Goal: Find specific page/section: Find specific page/section

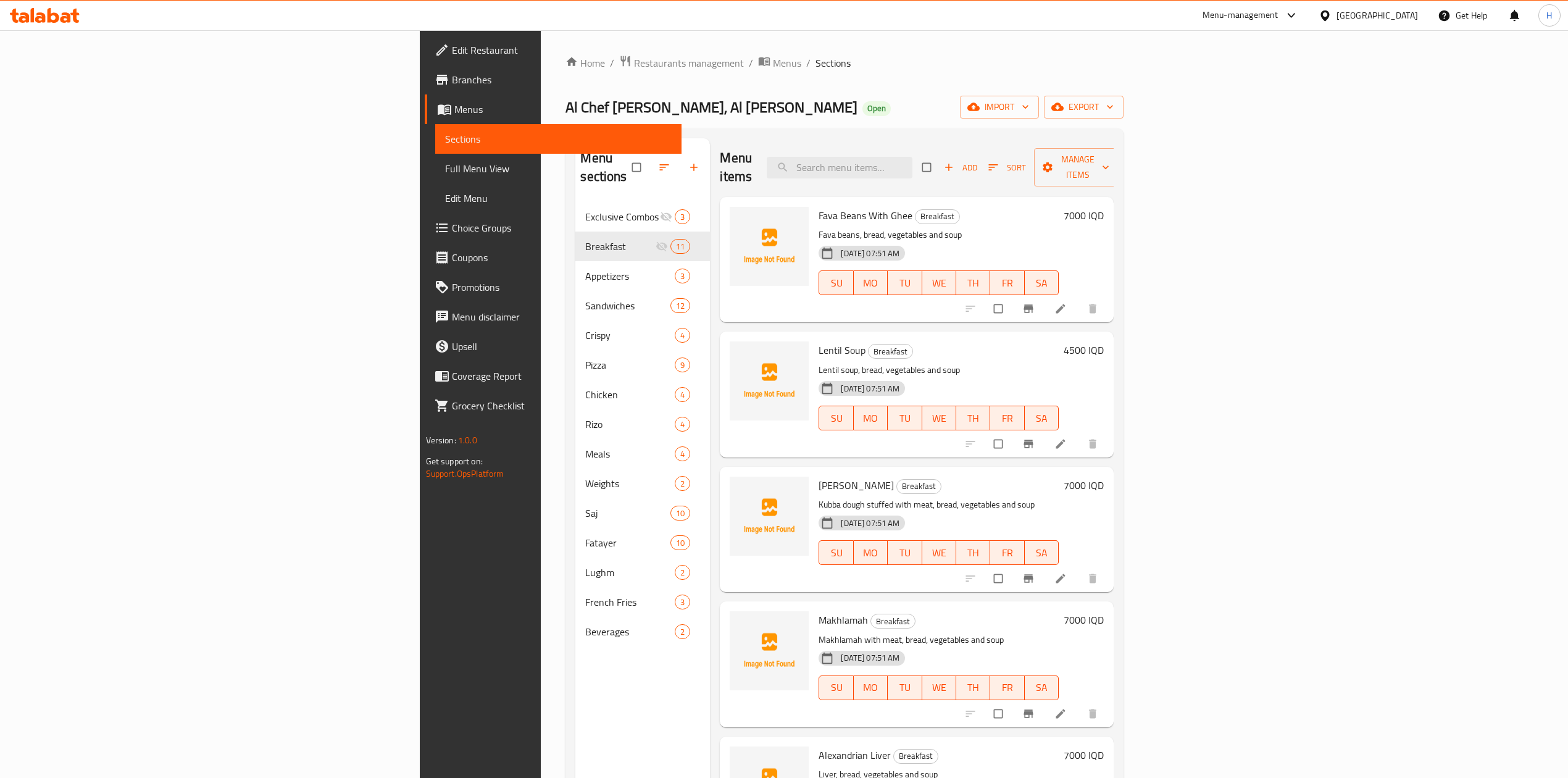
click at [565, 108] on span "Al Chef [PERSON_NAME], Al [PERSON_NAME]" at bounding box center [711, 107] width 292 height 27
click at [845, 119] on div "Al Chef [PERSON_NAME], Al [PERSON_NAME] Open import export" at bounding box center [844, 107] width 558 height 23
click at [634, 62] on span "Restaurants management" at bounding box center [689, 63] width 110 height 15
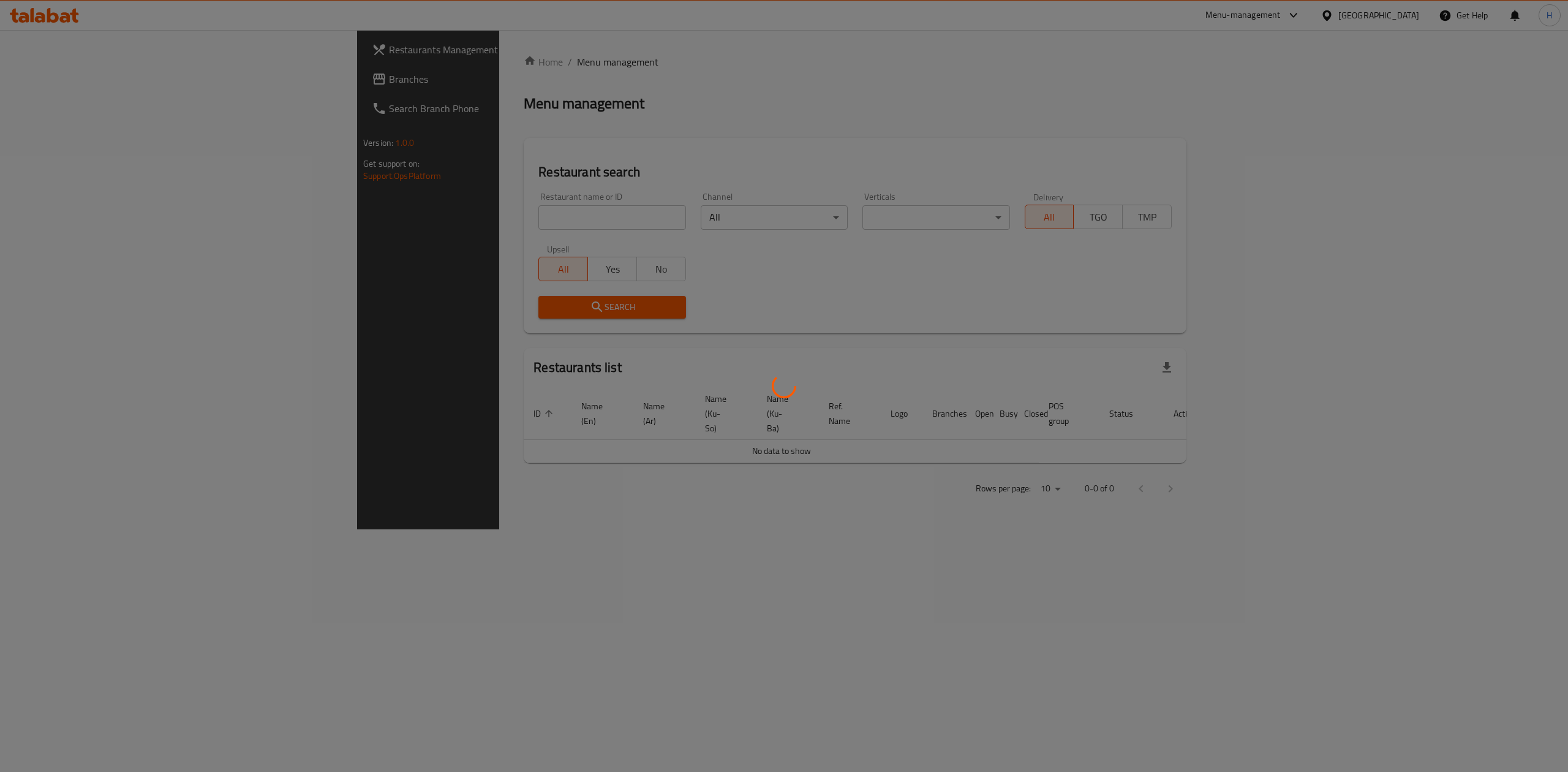
click at [405, 209] on div at bounding box center [784, 386] width 1568 height 772
click at [409, 225] on div at bounding box center [784, 386] width 1568 height 772
click at [410, 225] on div at bounding box center [784, 386] width 1568 height 772
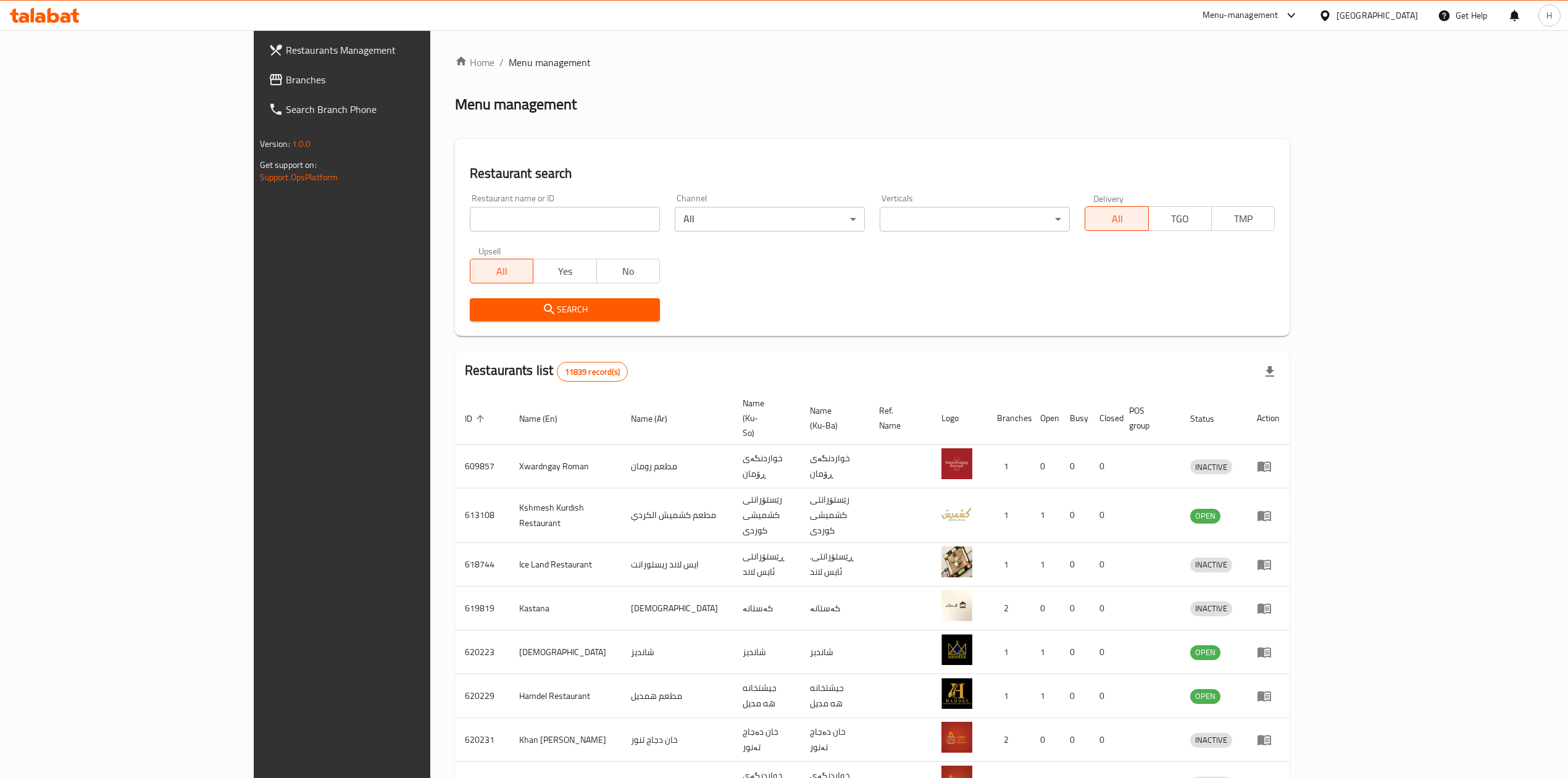
click at [418, 222] on div at bounding box center [784, 389] width 1568 height 778
click at [469, 221] on input "search" at bounding box center [564, 218] width 190 height 24
paste input "670313"
type input "670313"
click button "Search" at bounding box center [564, 309] width 190 height 23
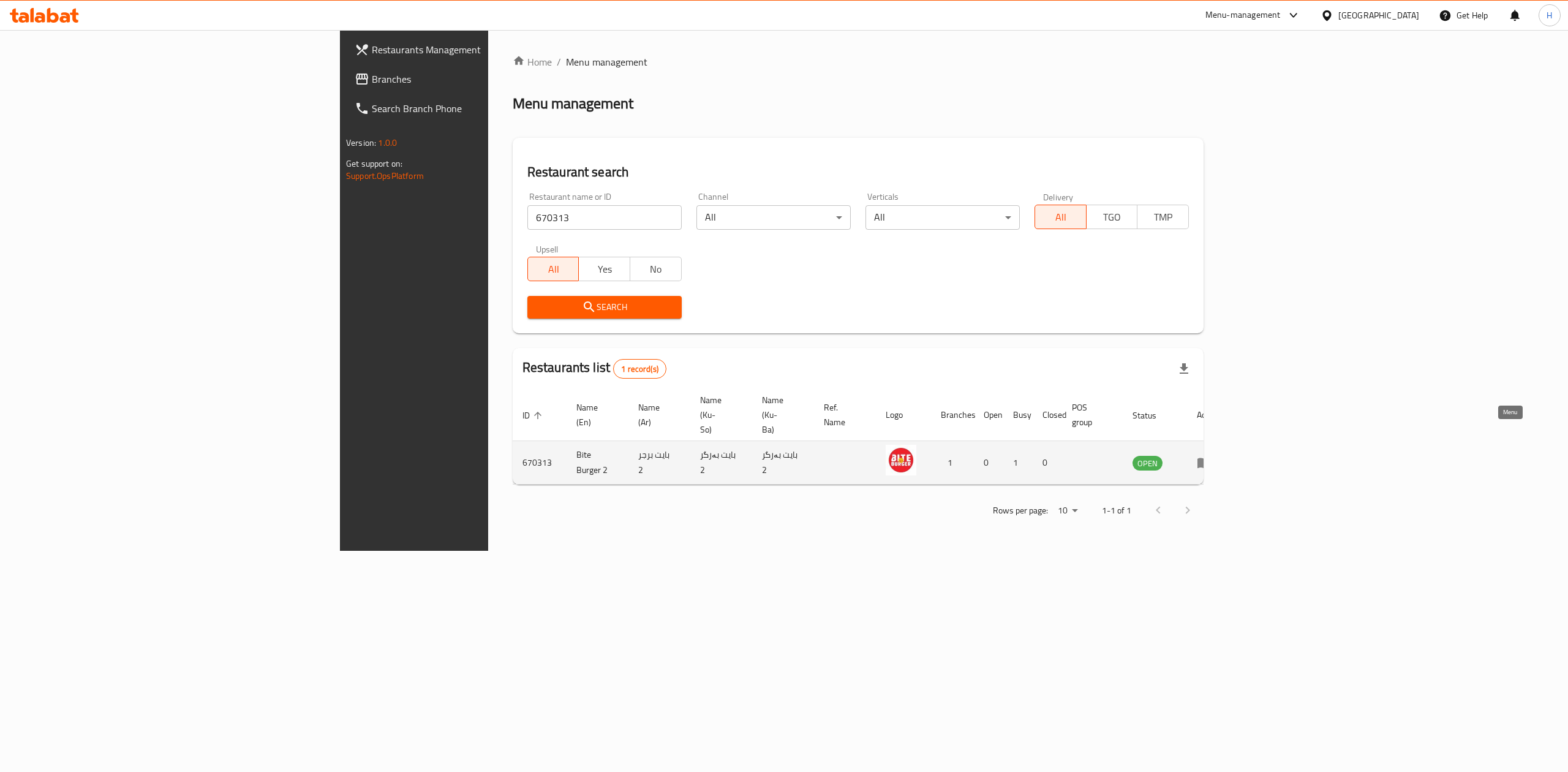
click at [1212, 455] on icon "enhanced table" at bounding box center [1204, 462] width 15 height 15
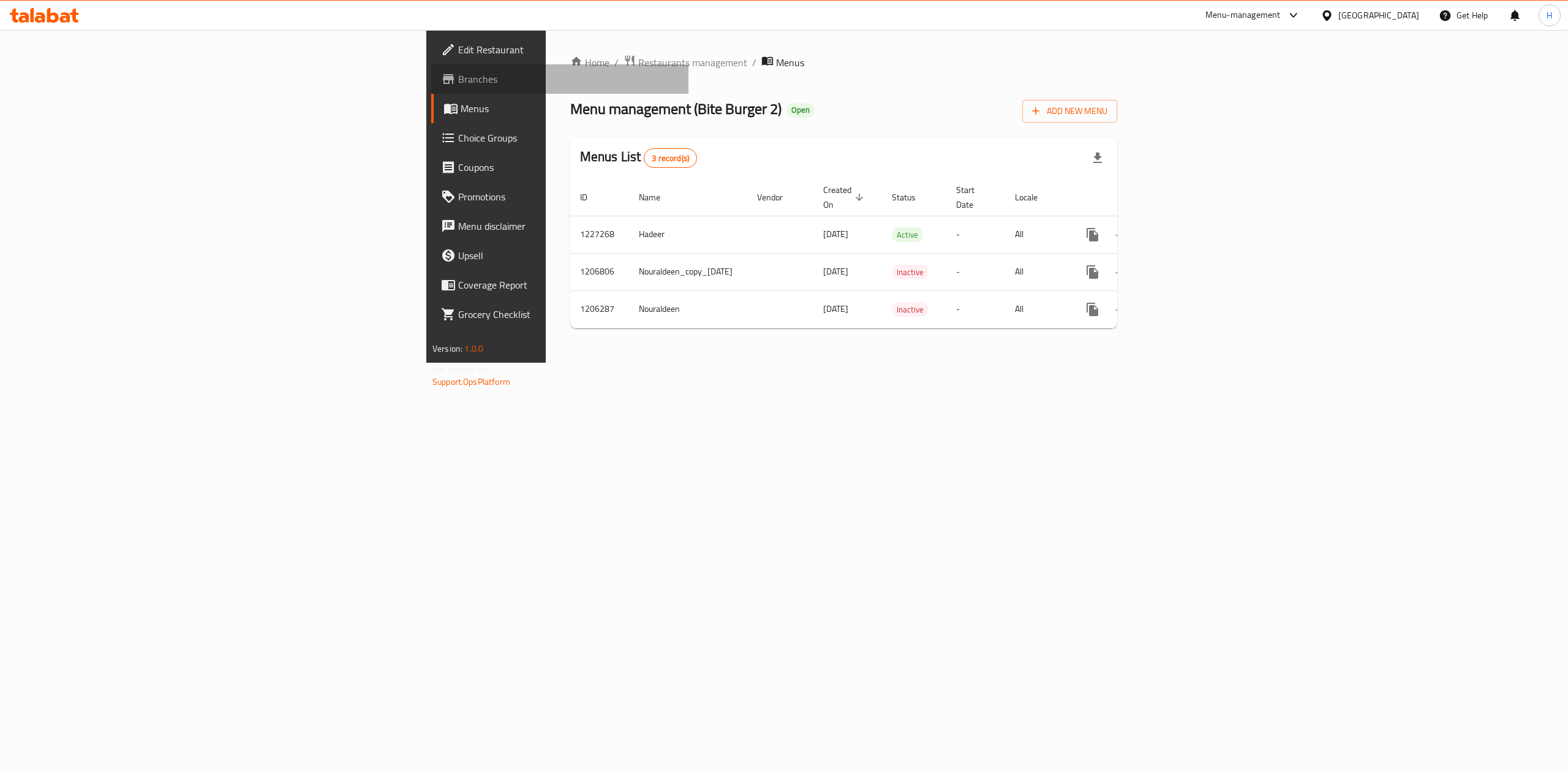
click at [458, 81] on span "Branches" at bounding box center [568, 79] width 220 height 15
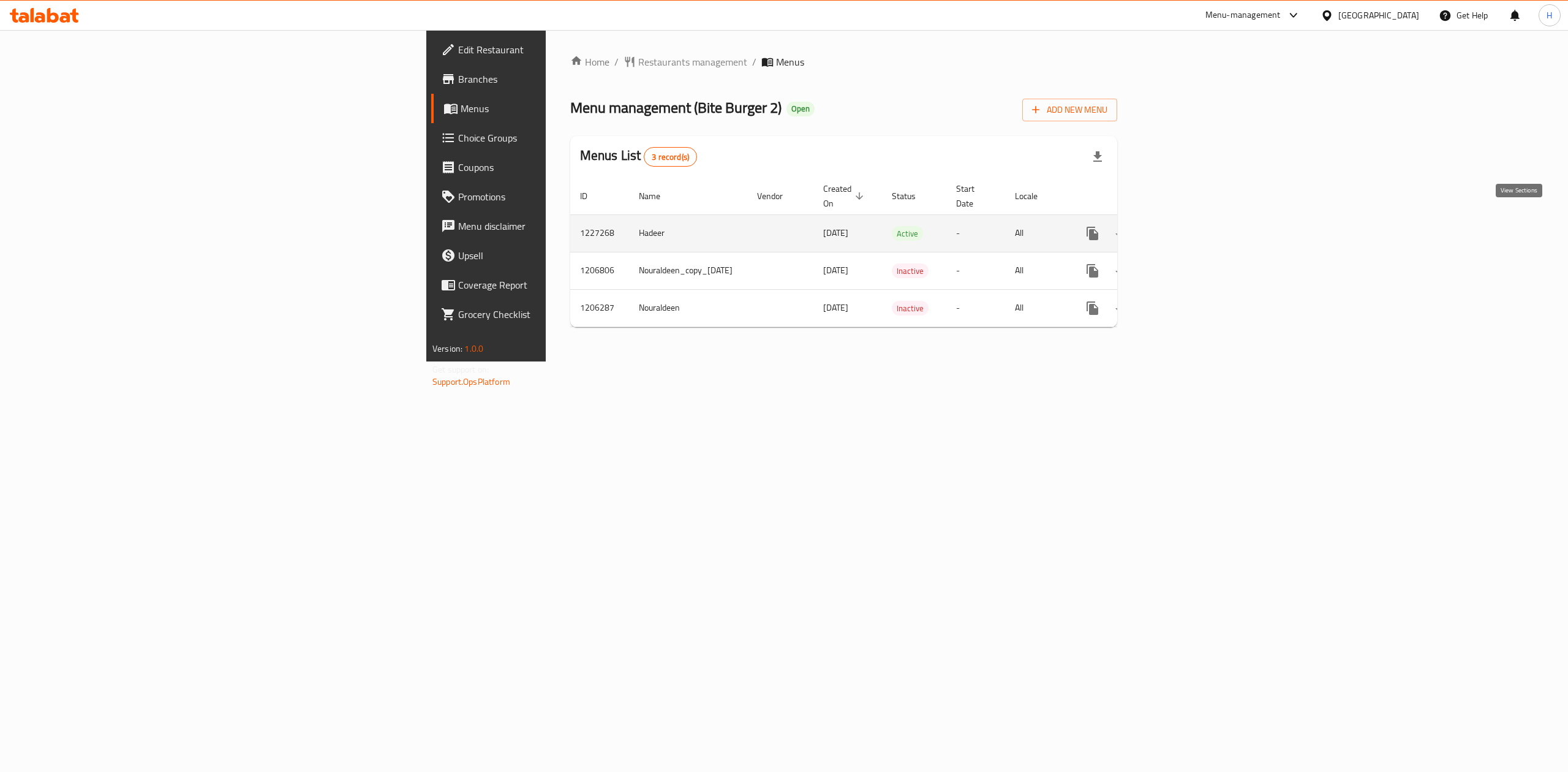
click at [1189, 226] on icon "enhanced table" at bounding box center [1181, 233] width 15 height 15
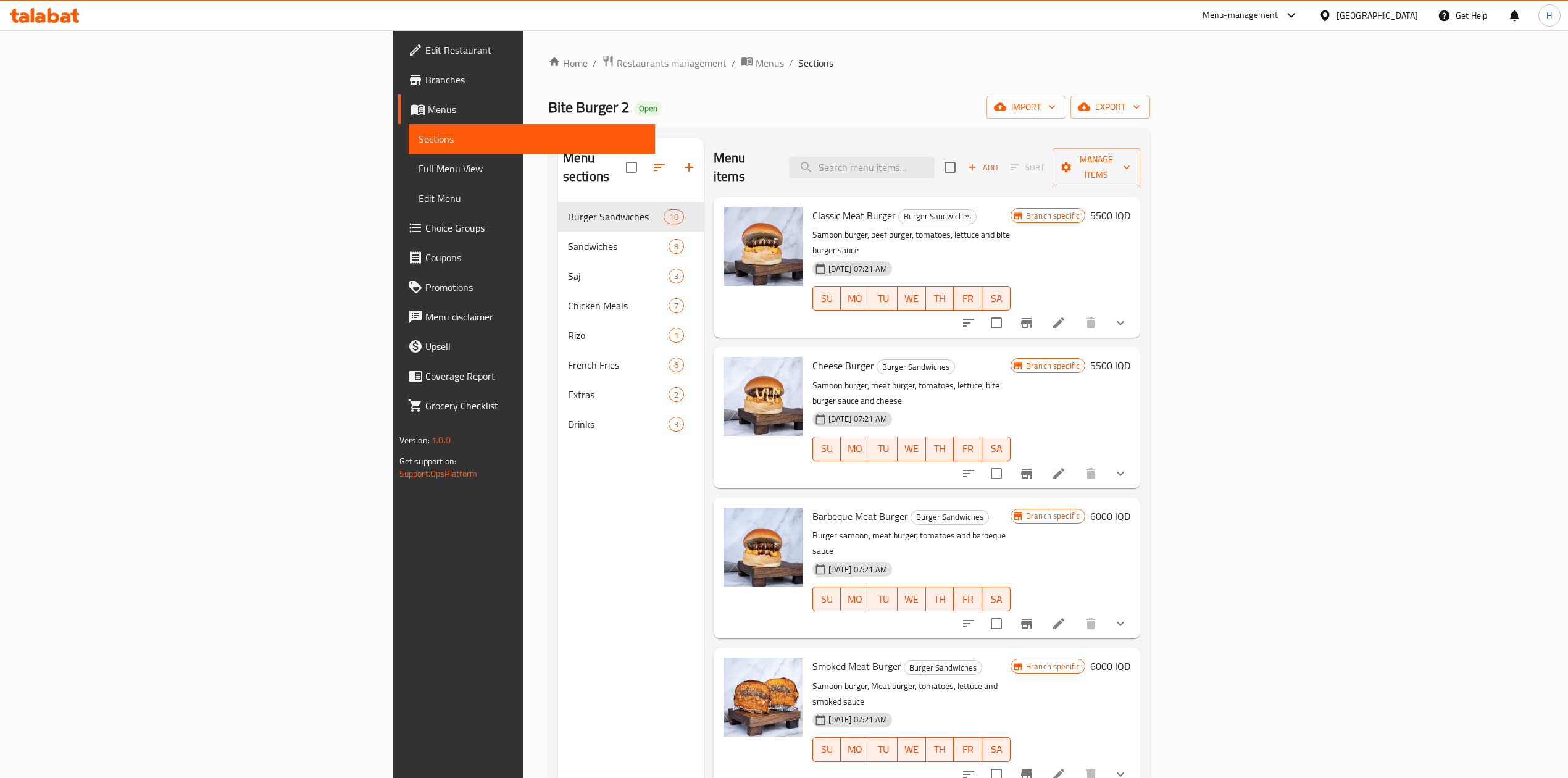
click at [1140, 259] on div "Classic Meat Burger Burger Sandwiches Samoon burger, beef burger, tomatoes, let…" at bounding box center [927, 228] width 427 height 62
click at [1135, 308] on button "show more" at bounding box center [1121, 323] width 30 height 30
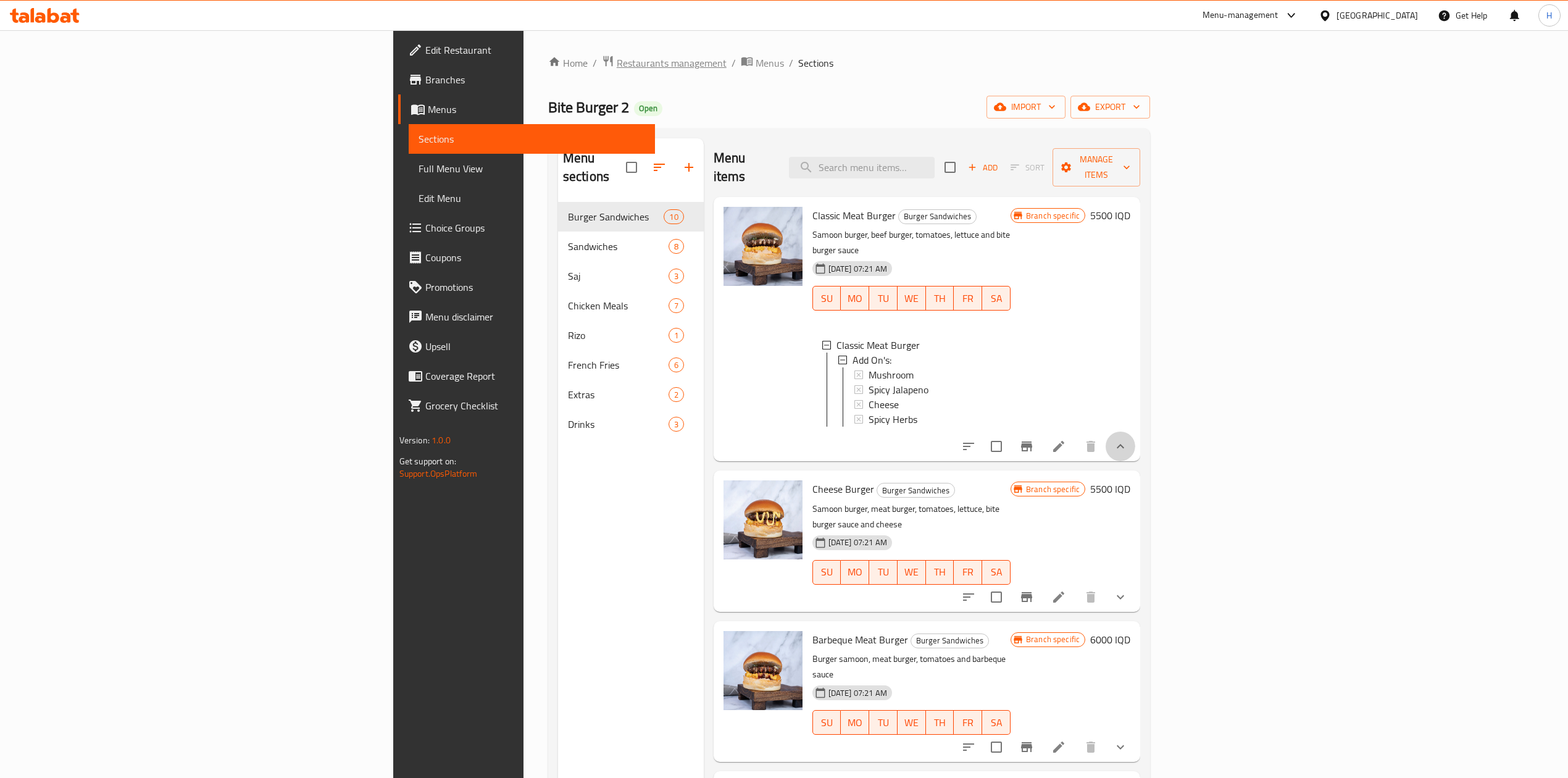
click at [617, 63] on span "Restaurants management" at bounding box center [672, 63] width 110 height 15
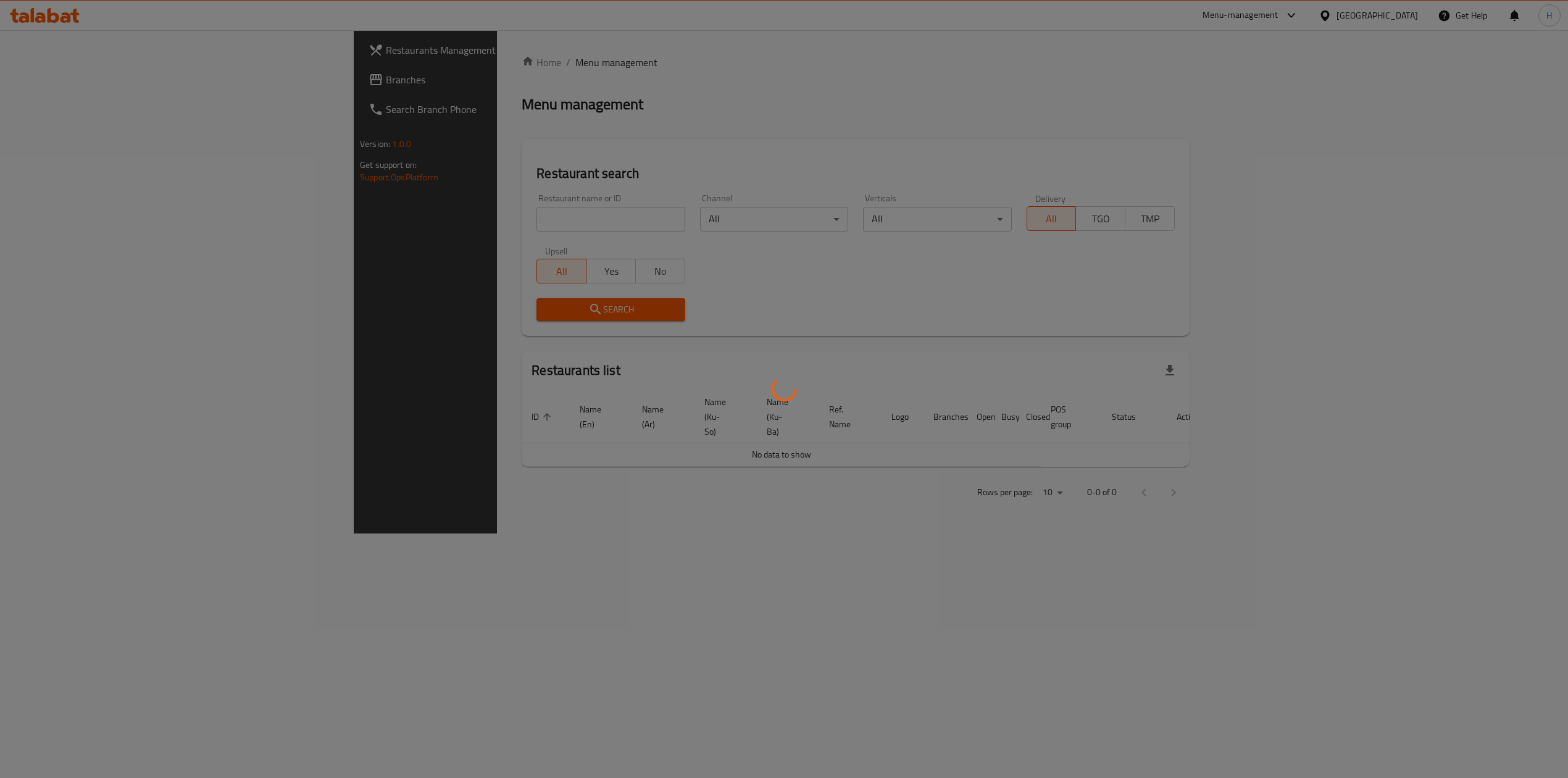
click at [410, 217] on div at bounding box center [784, 389] width 1568 height 778
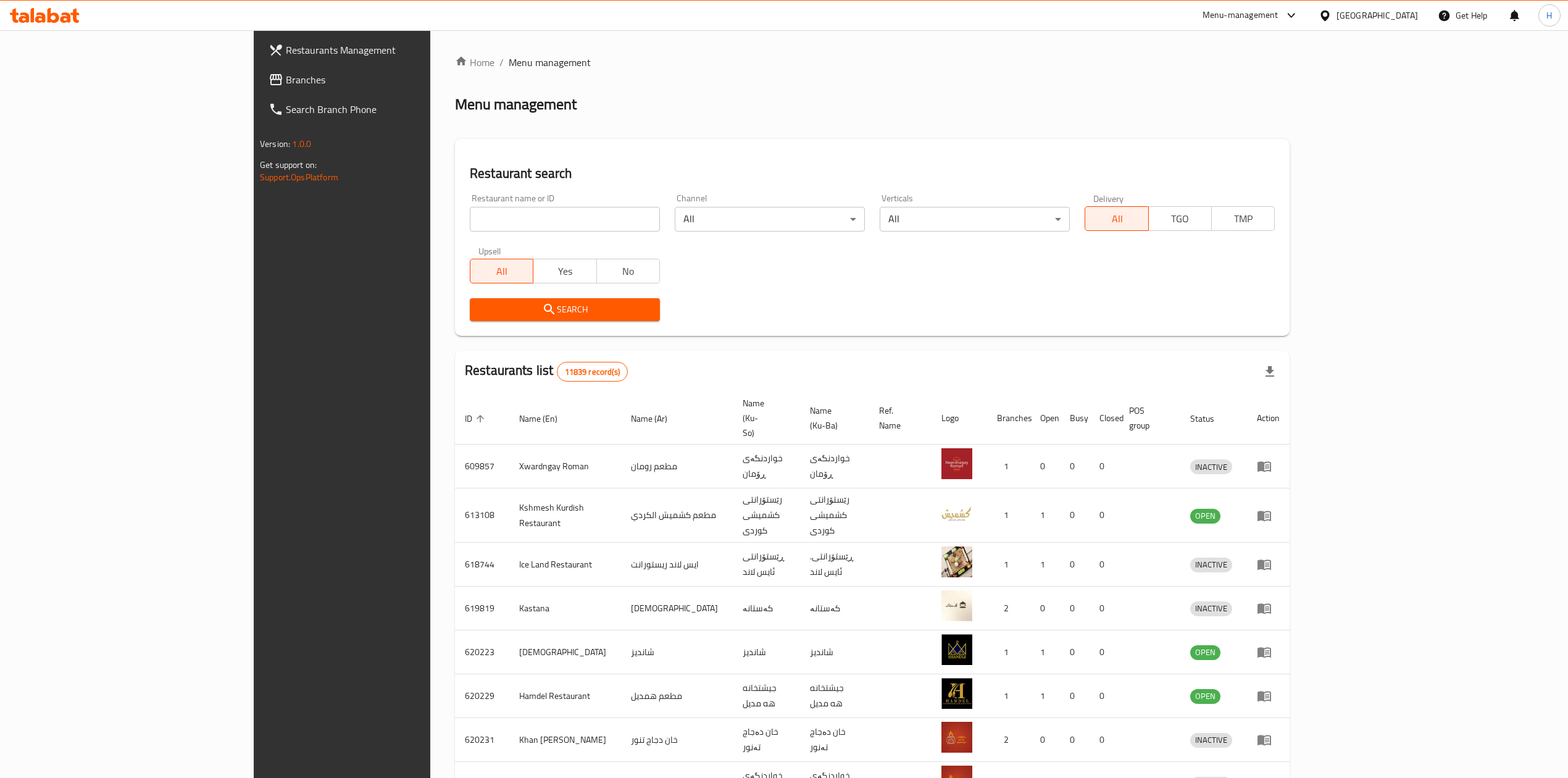
click at [469, 217] on input "search" at bounding box center [564, 218] width 190 height 24
paste input "644422"
type input "644422"
click button "Search" at bounding box center [564, 309] width 190 height 23
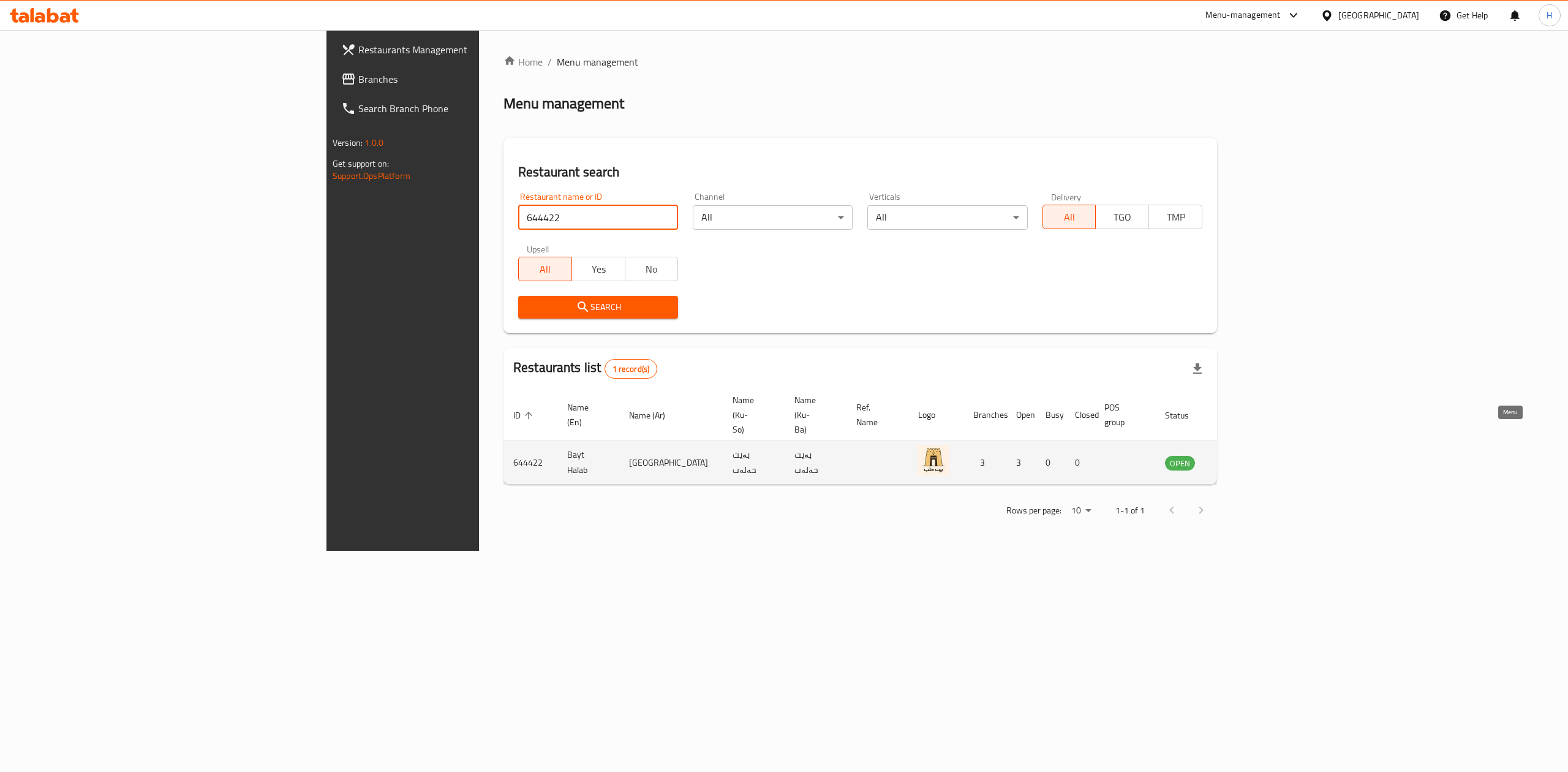
click at [1242, 460] on icon "enhanced table" at bounding box center [1240, 463] width 5 height 5
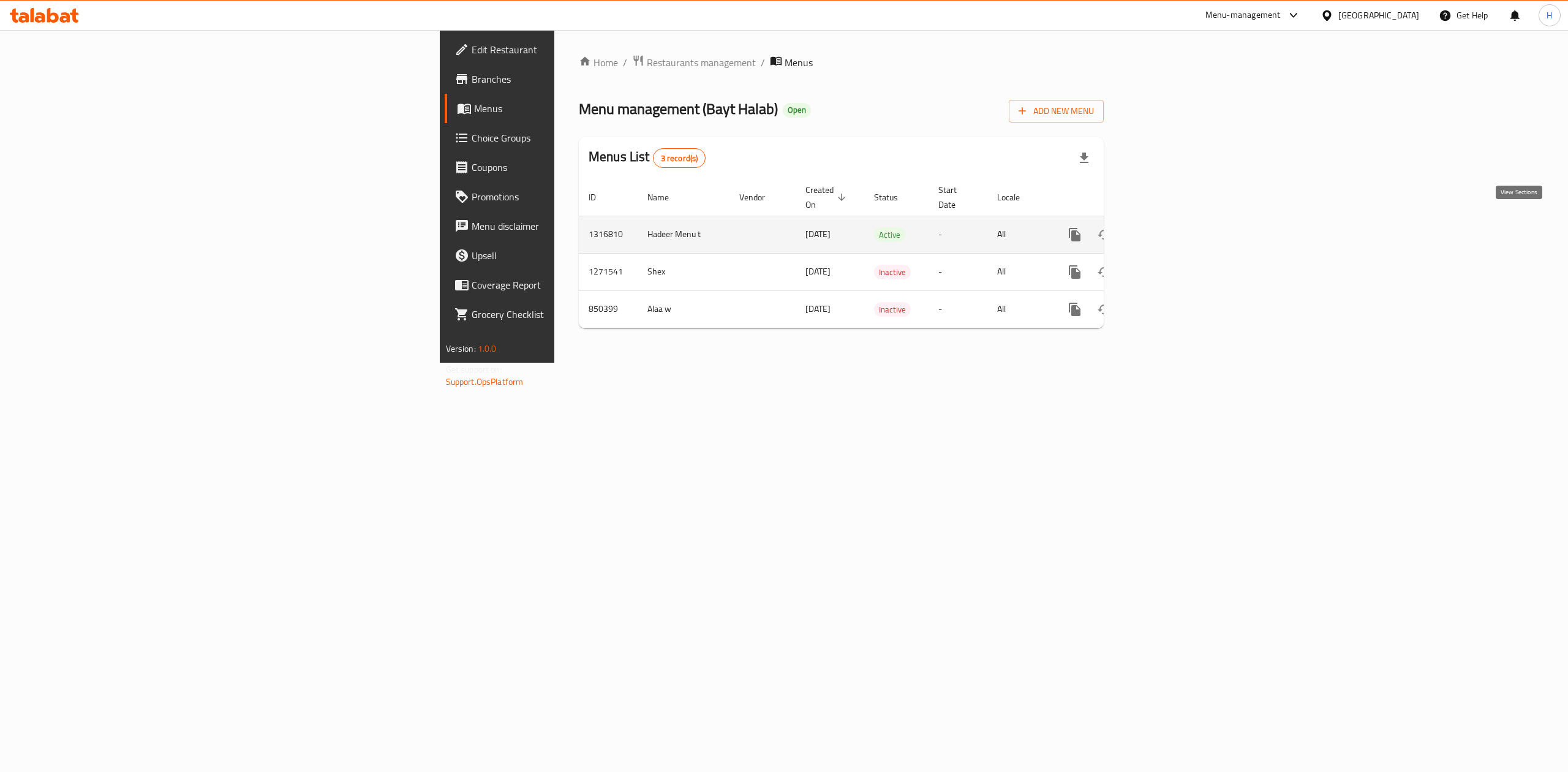
click at [1178, 220] on link "enhanced table" at bounding box center [1164, 234] width 30 height 30
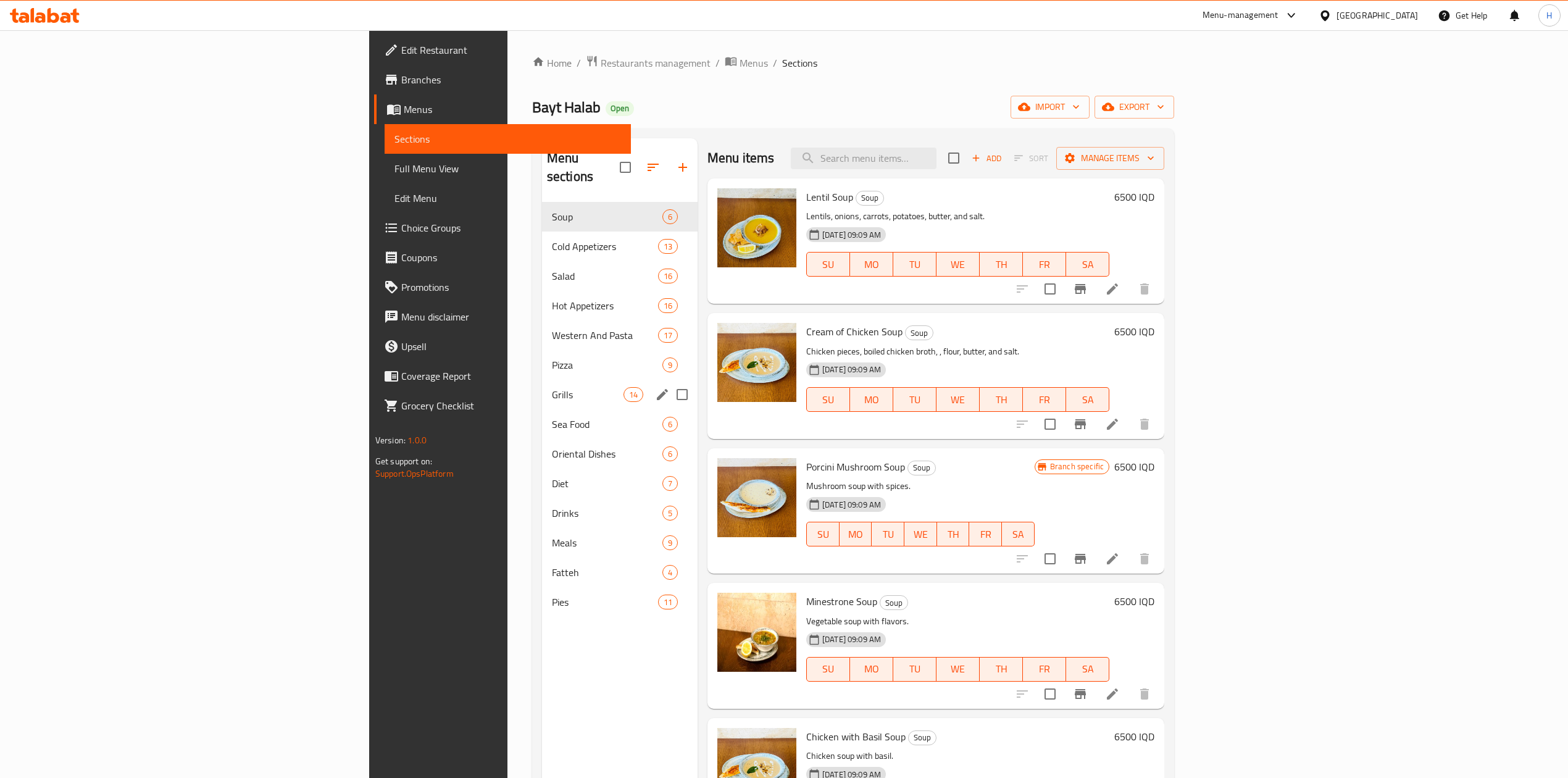
click at [542, 380] on div "Grills 14" at bounding box center [619, 395] width 155 height 30
